Goal: Task Accomplishment & Management: Manage account settings

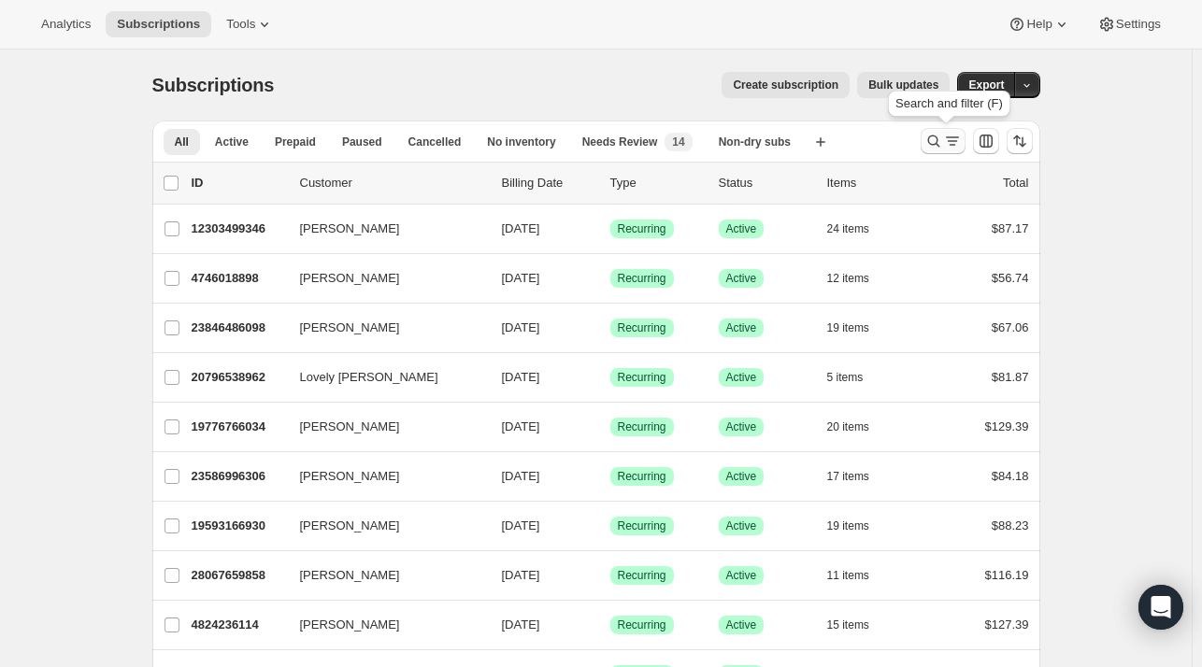
click at [939, 144] on icon "Search and filter results" at bounding box center [933, 141] width 19 height 19
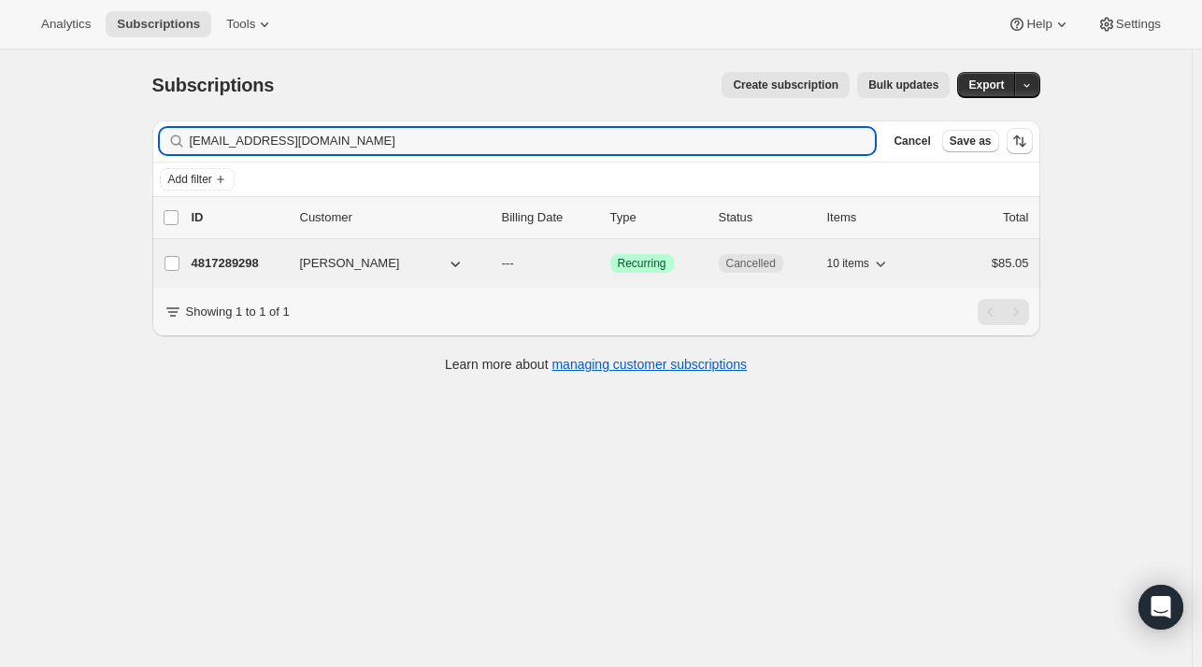
type input "[EMAIL_ADDRESS][DOMAIN_NAME]"
click at [340, 267] on span "[PERSON_NAME]" at bounding box center [350, 263] width 100 height 19
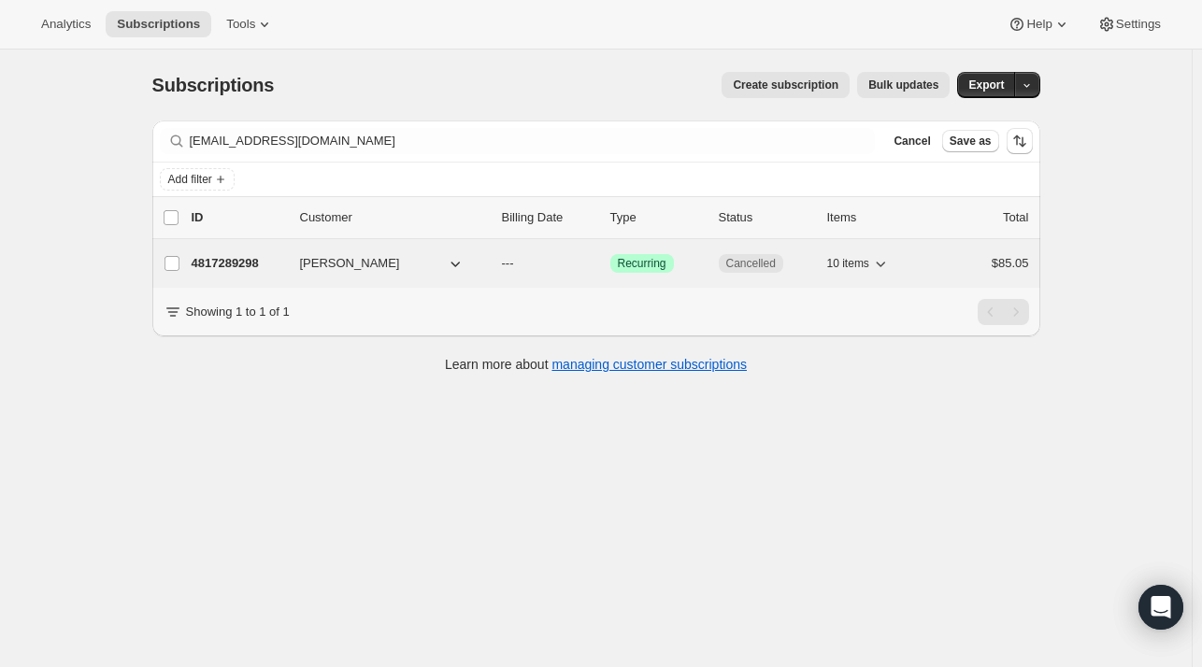
click at [230, 266] on p "4817289298" at bounding box center [238, 263] width 93 height 19
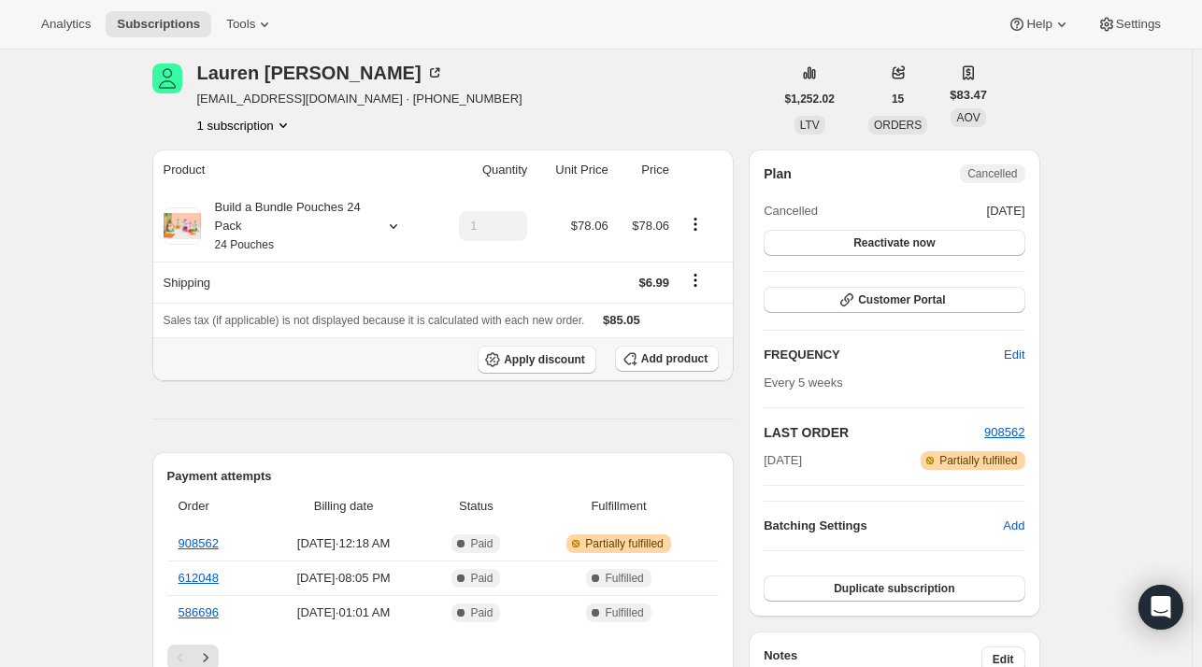
scroll to position [187, 0]
